Goal: Communication & Community: Answer question/provide support

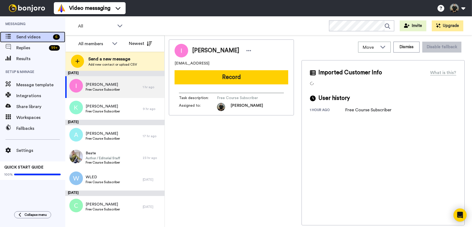
click at [31, 36] on span "Send videos" at bounding box center [33, 37] width 35 height 7
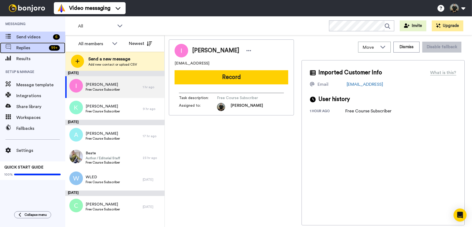
click at [33, 51] on div "Replies 99 +" at bounding box center [32, 47] width 65 height 11
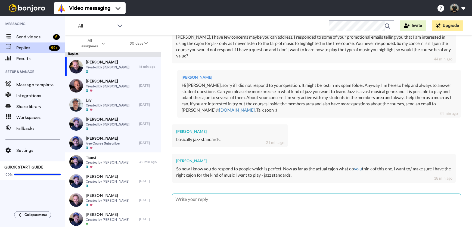
scroll to position [138, 0]
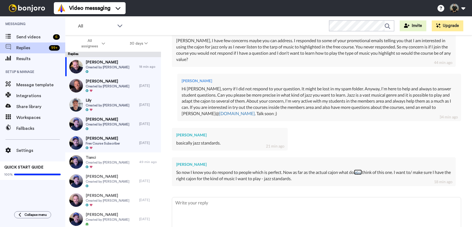
click at [361, 173] on link "yo.u" at bounding box center [358, 171] width 8 height 5
click at [226, 203] on textarea at bounding box center [316, 214] width 289 height 35
type textarea "x"
type textarea "S"
type textarea "x"
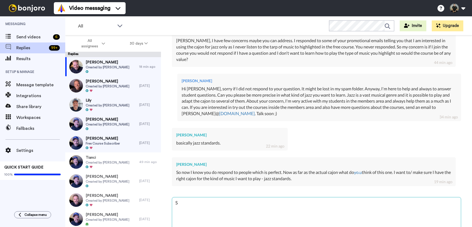
type textarea "Se"
type textarea "x"
type textarea "Sen"
type textarea "x"
type textarea "Send"
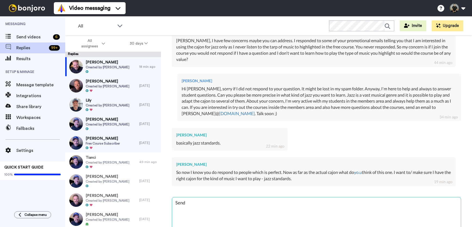
type textarea "x"
type textarea "Send"
type textarea "x"
type textarea "Send a"
type textarea "x"
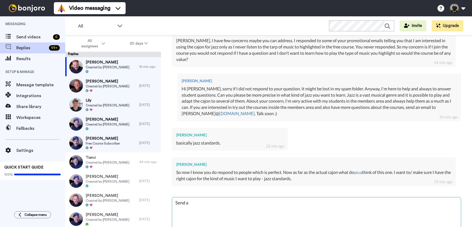
type textarea "Send al"
type textarea "x"
type textarea "Send all"
type textarea "x"
type textarea "Send all"
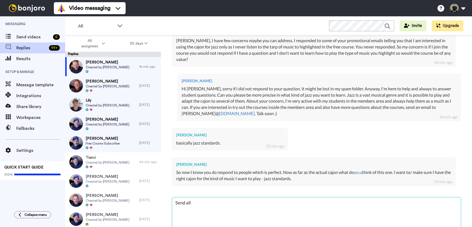
type textarea "x"
type textarea "Send all y"
type textarea "x"
type textarea "Send all yo"
type textarea "x"
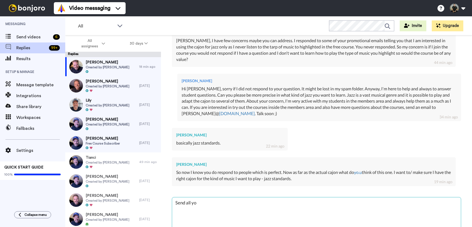
type textarea "Send all you"
type textarea "x"
type textarea "Send all your"
type textarea "x"
type textarea "Send all your"
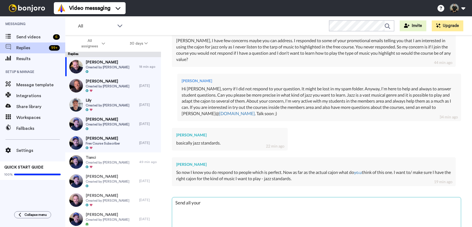
type textarea "x"
type textarea "Send all your q"
type textarea "x"
type textarea "Send all your qu"
type textarea "x"
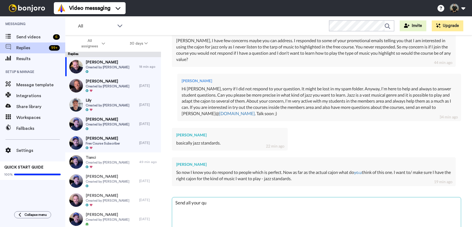
type textarea "Send all your que"
type textarea "x"
type textarea "Send all your quet"
type textarea "x"
type textarea "Send all your queti"
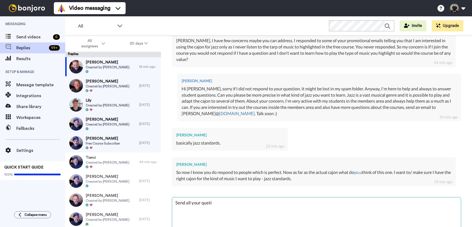
type textarea "x"
type textarea "Send all your quet"
type textarea "x"
type textarea "Send all your que"
type textarea "x"
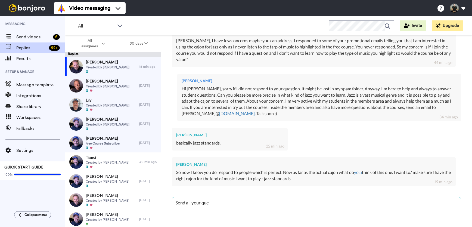
type textarea "Send all your ques"
type textarea "x"
type textarea "Send all your quest"
type textarea "x"
type textarea "Send all your questi"
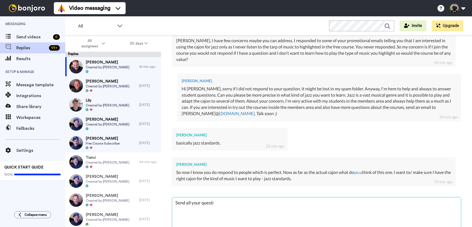
type textarea "x"
type textarea "Send all your questio"
type textarea "x"
type textarea "Send all your question"
type textarea "x"
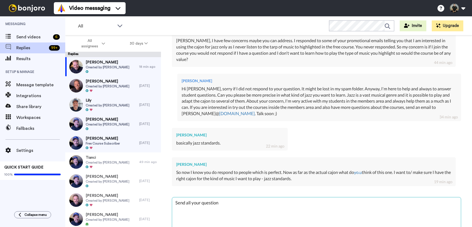
type textarea "Send all your questions"
type textarea "x"
type textarea "Send all your questions"
type textarea "x"
type textarea "Send all your questions t"
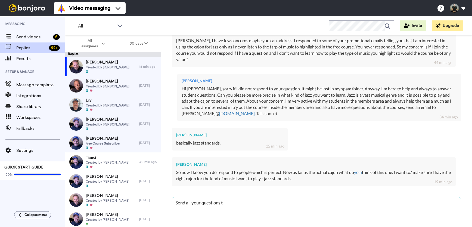
type textarea "x"
type textarea "Send all your questions to"
type textarea "x"
type textarea "Send all your questions to"
type textarea "x"
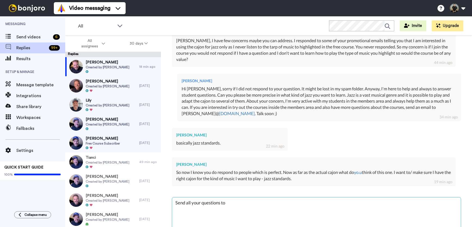
type textarea "Send all your questions to f"
type textarea "x"
type textarea "Send all your questions to fe"
type textarea "x"
type textarea "Send all your questions to fel"
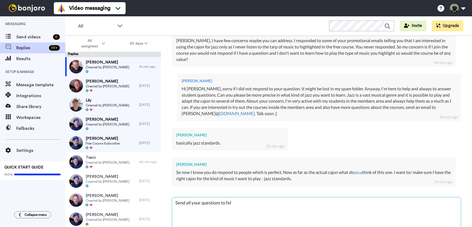
type textarea "x"
type textarea "Send all your questions to feli"
type textarea "x"
type textarea "Send all your questions to [PERSON_NAME]"
type textarea "x"
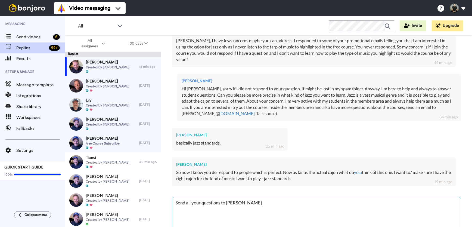
type textarea "Send all your questions to [PERSON_NAME]"
type textarea "x"
type textarea "Send all your questions to [PERSON_NAME]@"
type textarea "x"
type textarea "Send all your questions to [PERSON_NAME]"
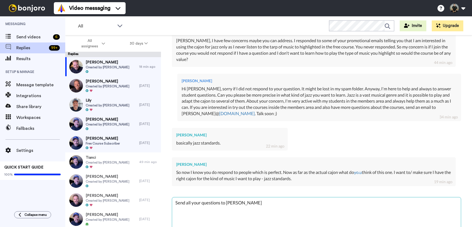
type textarea "x"
type textarea "Send all your questions to [PERSON_NAME]"
type textarea "x"
type textarea "Send all your questions to [PERSON_NAME]"
type textarea "x"
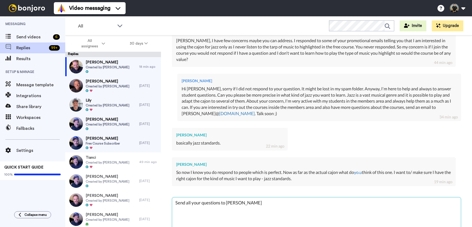
type textarea "Send all your questions to [PERSON_NAME]"
type textarea "x"
type textarea "Send all your questions to [PERSON_NAME]"
type textarea "x"
type textarea "Send all your questions to [PERSON_NAME]"
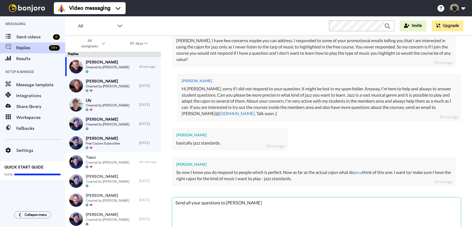
type textarea "x"
type textarea "Send all your questions to [PERSON_NAME]"
type textarea "x"
type textarea "Send all your questions to [PERSON_NAME]"
type textarea "x"
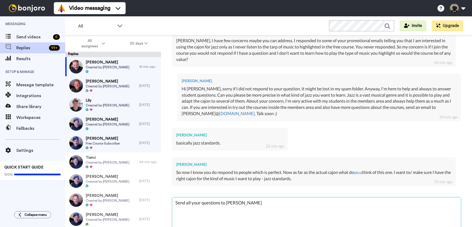
type textarea "Send all your questions to [PERSON_NAME]"
type textarea "x"
type textarea "Send all your questions to [PERSON_NAME]"
type textarea "x"
type textarea "Send all your questions to [PERSON_NAME]."
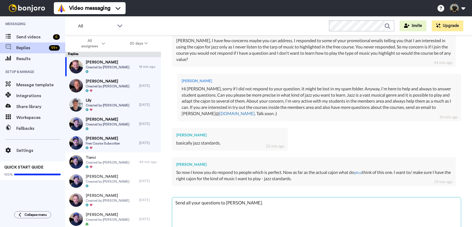
type textarea "x"
type textarea "Send all your questions to [PERSON_NAME]"
type textarea "x"
type textarea "Send all your questions to [PERSON_NAME][EMAIL_ADDRESS][DOMAIN_NAME]"
type textarea "x"
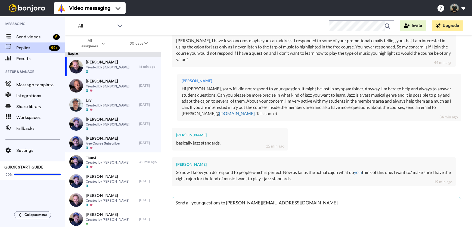
type textarea "Send all your questions to [PERSON_NAME][EMAIL_ADDRESS][DOMAIN_NAME]"
type textarea "x"
type textarea "Send all your questions to [PERSON_NAME][EMAIL_ADDRESS][DOMAIN_NAME]"
type textarea "x"
type textarea "Send all your questions to [PERSON_NAME][EMAIL_ADDRESS][DOMAIN_NAME] ;"
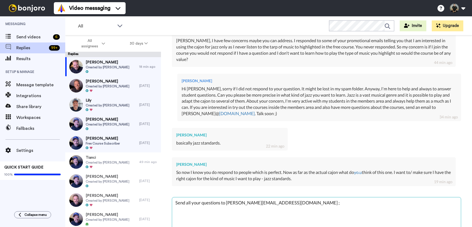
type textarea "x"
type textarea "Send all your questions to [PERSON_NAME][EMAIL_ADDRESS][DOMAIN_NAME] ;)"
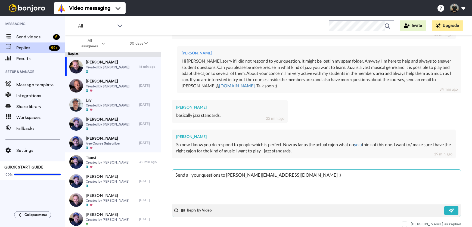
click at [175, 174] on textarea "Send all your questions to [PERSON_NAME][EMAIL_ADDRESS][DOMAIN_NAME] ;)" at bounding box center [316, 186] width 289 height 35
type textarea "x"
type textarea "TSend all your questions to [PERSON_NAME][EMAIL_ADDRESS][DOMAIN_NAME] ;)"
type textarea "x"
type textarea "Send all your questions to [PERSON_NAME][EMAIL_ADDRESS][DOMAIN_NAME] ;)"
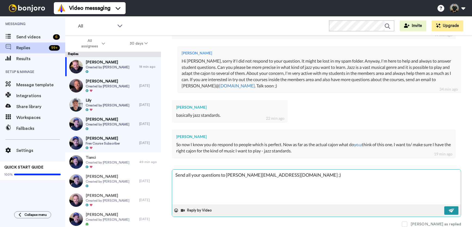
click at [450, 211] on img at bounding box center [452, 210] width 6 height 4
type textarea "x"
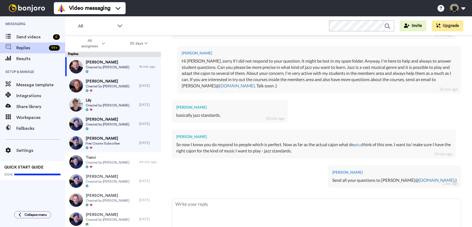
type textarea "x"
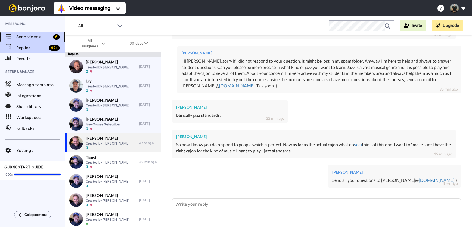
click at [23, 35] on span "Send videos" at bounding box center [33, 37] width 35 height 7
